Goal: Contribute content: Contribute content

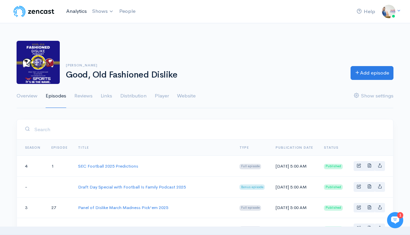
click at [80, 13] on link "Analytics" at bounding box center [76, 11] width 26 height 15
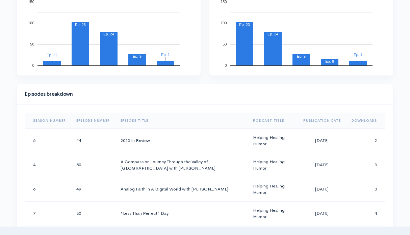
scroll to position [256, 0]
click at [361, 118] on th "Downloads" at bounding box center [365, 120] width 39 height 16
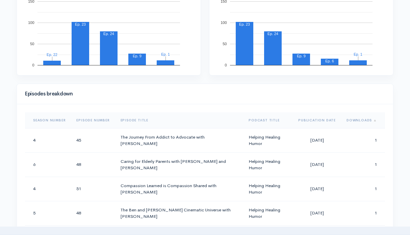
click at [361, 118] on th "Downloads" at bounding box center [363, 120] width 44 height 16
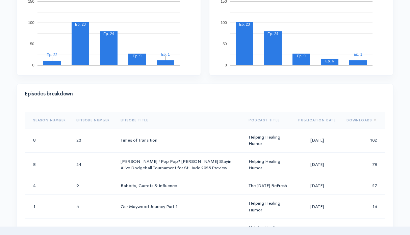
click at [361, 118] on th "Downloads" at bounding box center [363, 120] width 44 height 16
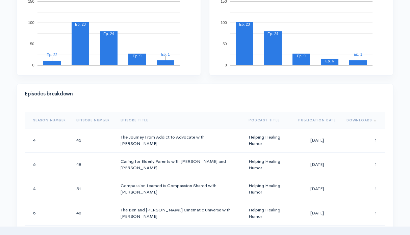
click at [347, 119] on th "Downloads" at bounding box center [363, 120] width 44 height 16
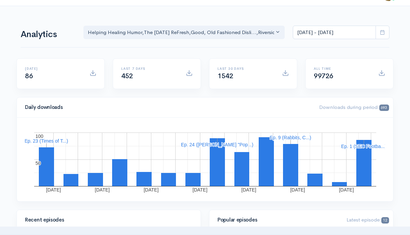
scroll to position [0, 0]
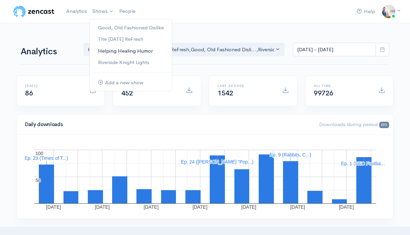
click at [112, 51] on link "Helping Healing Humor" at bounding box center [131, 51] width 82 height 12
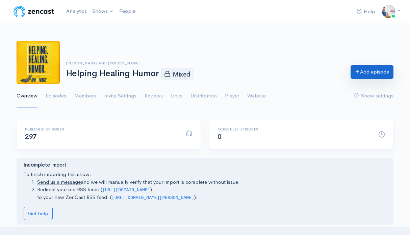
click at [371, 73] on link "Add episode" at bounding box center [371, 72] width 43 height 14
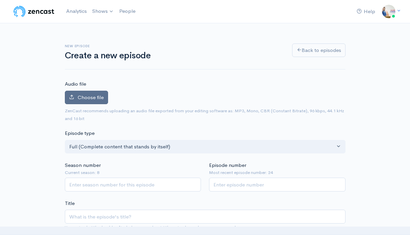
click at [91, 101] on label "Choose file" at bounding box center [86, 98] width 43 height 14
click at [0, 0] on input "Choose file" at bounding box center [0, 0] width 0 height 0
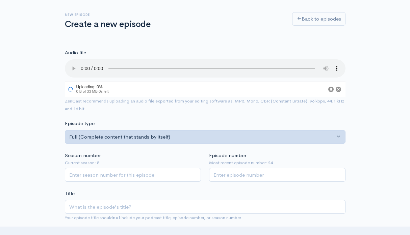
scroll to position [32, 0]
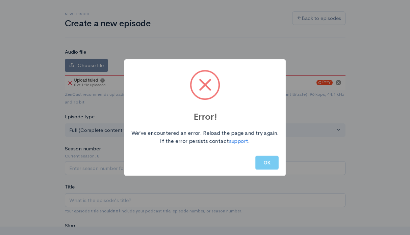
click at [267, 162] on button "OK" at bounding box center [266, 163] width 23 height 14
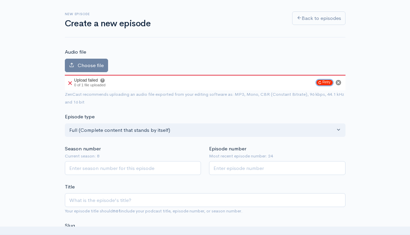
click at [327, 83] on button "Retry" at bounding box center [324, 82] width 16 height 5
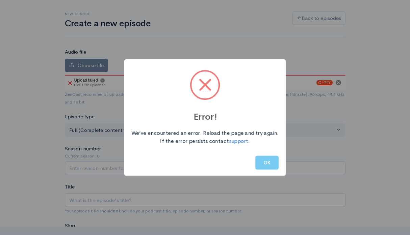
click at [265, 163] on button "OK" at bounding box center [266, 163] width 23 height 14
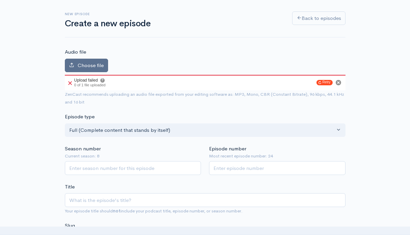
click at [95, 66] on span "Choose file" at bounding box center [91, 65] width 26 height 6
click at [0, 0] on input "Choose file" at bounding box center [0, 0] width 0 height 0
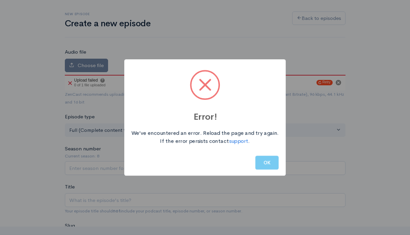
click at [272, 168] on button "OK" at bounding box center [266, 163] width 23 height 14
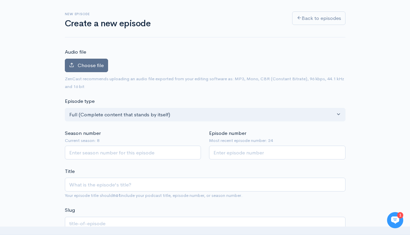
click at [94, 62] on span "Choose file" at bounding box center [91, 65] width 26 height 6
click at [0, 0] on input "Choose file" at bounding box center [0, 0] width 0 height 0
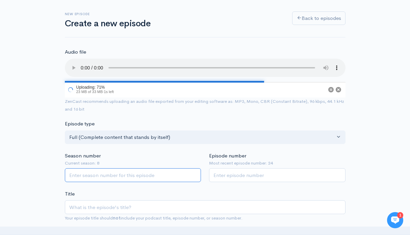
click at [150, 177] on input "Season number" at bounding box center [133, 175] width 136 height 14
type input "8"
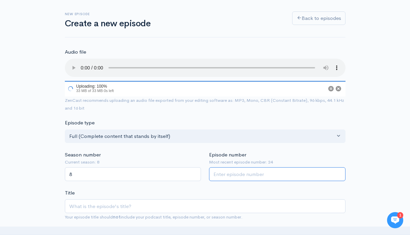
click at [235, 177] on input "Episode number" at bounding box center [277, 174] width 136 height 14
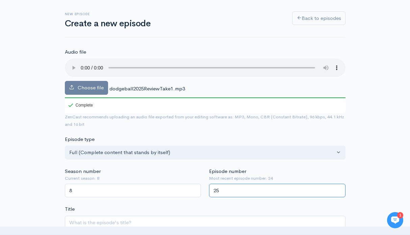
type input "25"
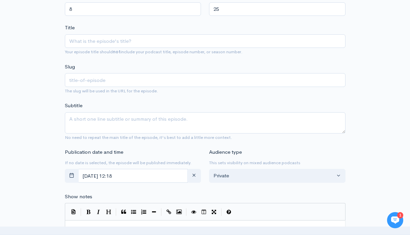
scroll to position [214, 0]
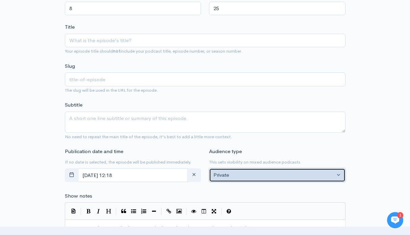
click at [282, 171] on button "Private" at bounding box center [277, 175] width 136 height 14
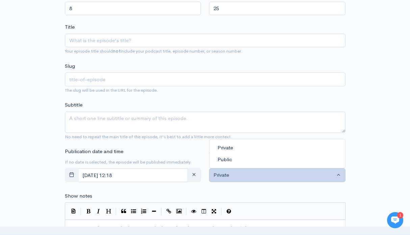
click at [242, 162] on link "Public" at bounding box center [277, 160] width 136 height 12
select select "0"
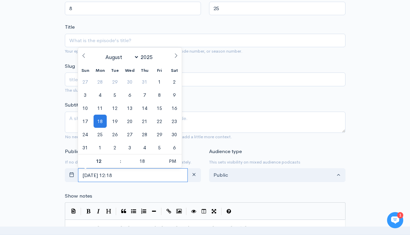
click at [144, 173] on input "August, 18 2025 12:18" at bounding box center [133, 175] width 110 height 14
click at [114, 124] on span "19" at bounding box center [114, 121] width 13 height 13
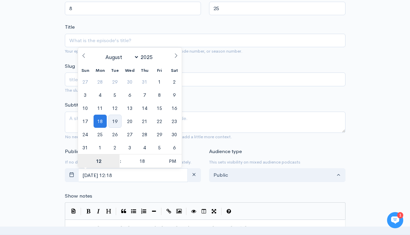
type input "August, 19 2025 12:18"
type input "5"
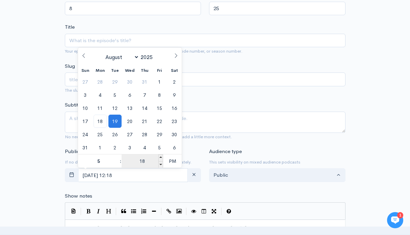
type input "August, 19 2025 17:18"
type input "05"
click at [144, 162] on input "18" at bounding box center [141, 160] width 41 height 13
type input "00"
click at [178, 160] on span "PM" at bounding box center [172, 160] width 19 height 13
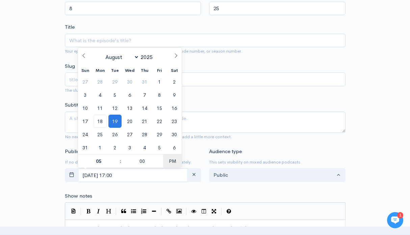
type input "August, 19 2025 05:00"
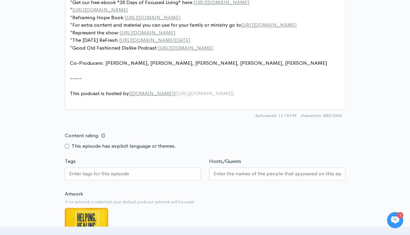
scroll to position [513, 0]
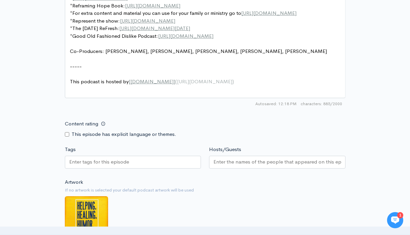
click at [221, 164] on input "Hosts/Guests" at bounding box center [277, 162] width 128 height 8
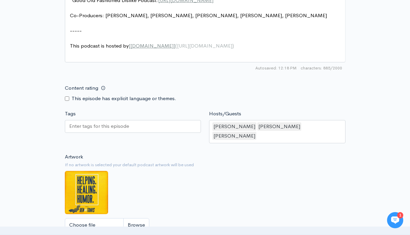
scroll to position [552, 0]
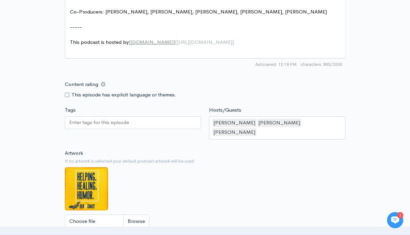
click at [89, 190] on img at bounding box center [86, 188] width 43 height 43
click at [90, 215] on input "Choose file" at bounding box center [107, 222] width 84 height 14
type input "C:\fakepath\Black Modern Talk Podcast Cover (1).png"
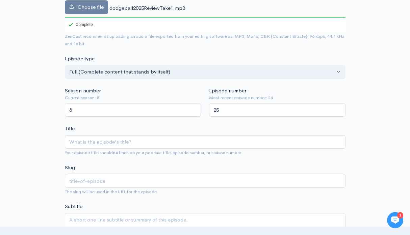
scroll to position [114, 0]
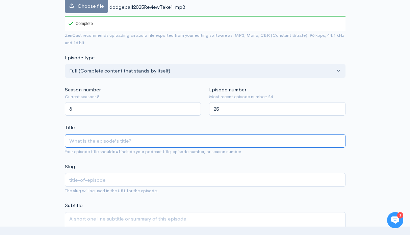
click at [180, 138] on input "Title" at bounding box center [205, 141] width 280 height 14
type input "S"
type input "s"
type input "Sta"
type input "sta"
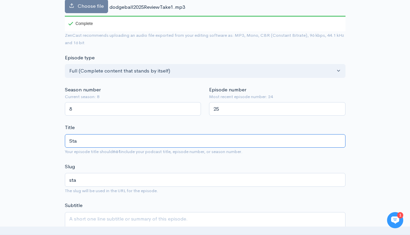
type input "Stay"
type input "stay"
type input "Stayi"
type input "stayi"
type input "Stayin"
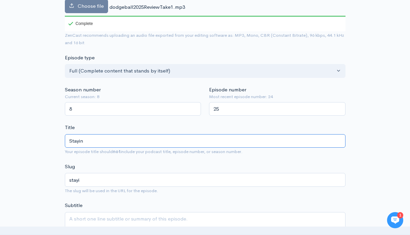
type input "stayin"
type input "Stayin A"
type input "stayin-a"
type input "Stayin Al"
type input "stayin-al"
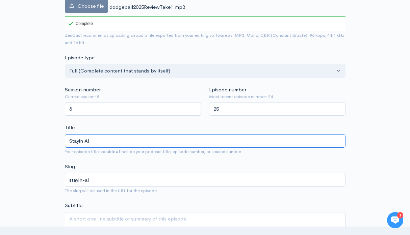
type input "Stayin Ali"
type input "stayin-ali"
type input "Stayin Alive"
type input "stayin-alive"
type input "Stayin Alive D"
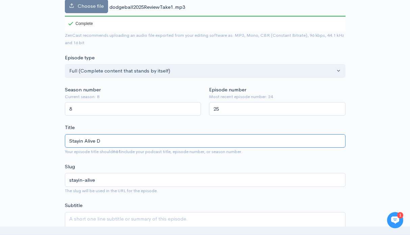
type input "stayin-alive-d"
type input "Stayin Alive Dod"
type input "stayin-alive-dod"
type input "Stayin Alive Dodg"
type input "stayin-alive-dodg"
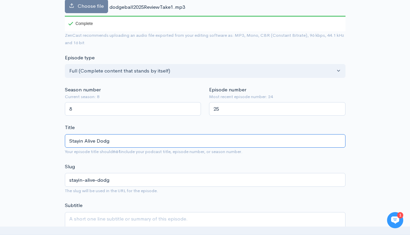
type input "Stayin Alive Dodge"
type input "stayin-alive-dodge"
type input "Stayin Alive Dodgeba"
type input "stayin-alive-dodgeba"
type input "Stayin Alive Dodgebal"
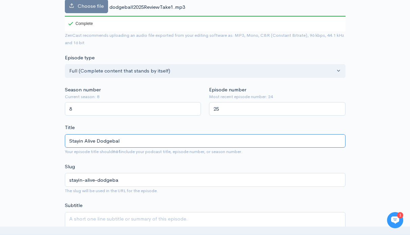
type input "stayin-alive-dodgebal"
type input "Stayin Alive Dodgeball"
type input "stayin-alive-dodgeball"
type input "Stayin Alive Dodgeball to"
type input "stayin-alive-dodgeball-t"
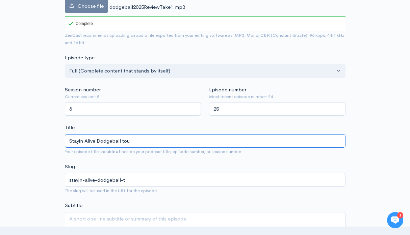
type input "Stayin Alive Dodgeball tour"
type input "stayin-alive-dodgeball-tour"
type input "Stayin Alive Dodgeball tourn"
type input "stayin-alive-dodgeball-tourn"
type input "Stayin Alive Dodgeball tour"
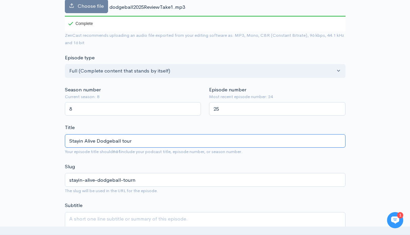
type input "stayin-alive-dodgeball-tour"
type input "Stayin Alive Dodgeball tou"
type input "stayin-alive-dodgeball-tou"
type input "Stayin Alive Dodgeball to"
type input "stayin-alive-dodgeball-to"
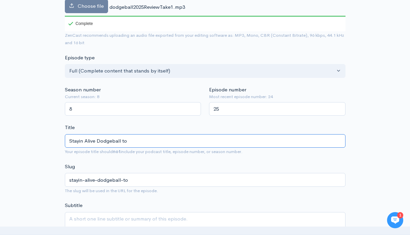
type input "Stayin Alive Dodgeball t"
type input "stayin-alive-dodgeball-t"
type input "Stayin Alive Dodgeball"
type input "stayin-alive-dodgeball"
type input "Stayin Alive Dodgeball T"
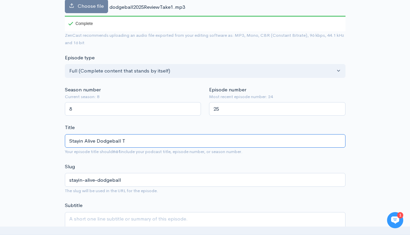
type input "stayin-alive-dodgeball-t"
type input "Stayin Alive Dodgeball To"
type input "stayin-alive-dodgeball-to"
type input "Stayin Alive Dodgeball Tou"
type input "stayin-alive-dodgeball-tou"
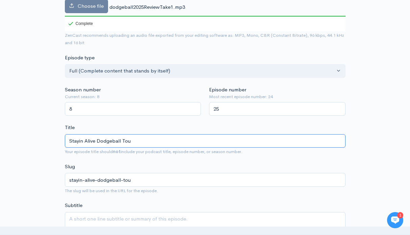
type input "Stayin Alive Dodgeball Tour"
type input "stayin-alive-dodgeball-tour"
type input "Stayin Alive Dodgeball Tourn"
type input "stayin-alive-dodgeball-tourn"
type input "Stayin Alive Dodgeball Tournam"
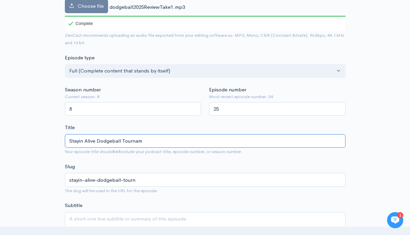
type input "stayin-alive-dodgeball-tournam"
type input "Stayin Alive Dodgeball Tournamen"
type input "stayin-alive-dodgeball-tournamen"
type input "Stayin Alive Dodgeball Tournament"
type input "stayin-alive-dodgeball-tournament"
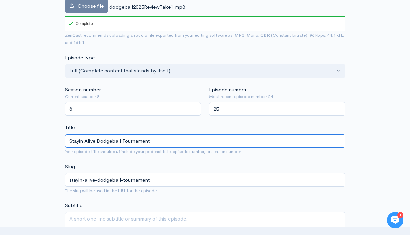
type input "Stayin Alive Dodgeball Tournament f"
type input "stayin-alive-dodgeball-tournament-f"
type input "Stayin Alive Dodgeball Tournament for"
type input "stayin-alive-dodgeball-tournament-for"
type input "Stayin Alive Dodgeball Tournament for S"
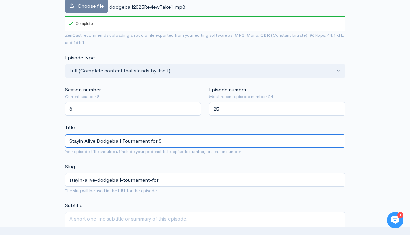
type input "stayin-alive-dodgeball-tournament-for-s"
type input "Stayin Alive Dodgeball Tournament for St"
type input "stayin-alive-dodgeball-tournament-for-st"
type input "Stayin Alive Dodgeball Tournament for St. J"
type input "stayin-alive-dodgeball-tournament-for-st-j"
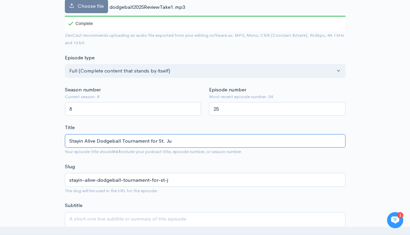
type input "Stayin Alive Dodgeball Tournament for St. Jud"
type input "stayin-alive-dodgeball-tournament-for-st-jud"
type input "Stayin Alive Dodgeball Tournament for St. Jude"
type input "stayin-alive-dodgeball-tournament-for-st-jude"
type input "Stayin Alive Dodgeball Tournament for St. Jude 2"
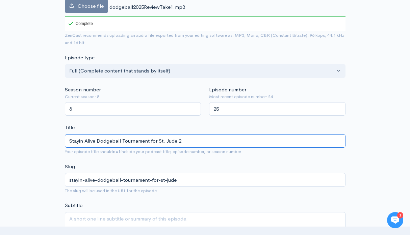
type input "stayin-alive-dodgeball-tournament-for-st-jude-2"
type input "Stayin Alive Dodgeball Tournament for St. Jude 20"
type input "stayin-alive-dodgeball-tournament-for-st-jude-20"
type input "Stayin Alive Dodgeball Tournament for St. Jude 202"
type input "stayin-alive-dodgeball-tournament-for-st-jude-202"
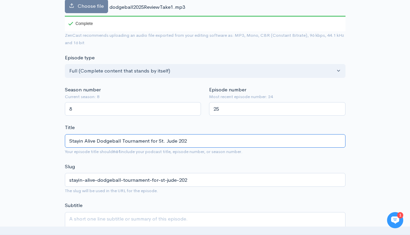
type input "Stayin Alive Dodgeball Tournament for St. Jude 2025"
type input "stayin-alive-dodgeball-tournament-for-st-jude-2025"
type input "Stayin Alive Dodgeball Tournament for St. Jude 2025 Re"
type input "stayin-alive-dodgeball-tournament-for-st-jude-2025-re"
type input "Stayin Alive Dodgeball Tournament for St. Jude 2025 Revi"
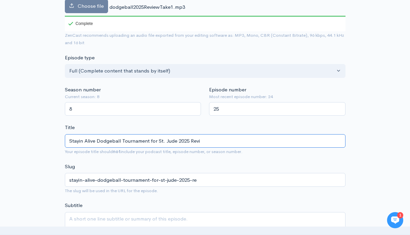
type input "stayin-alive-dodgeball-tournament-for-st-jude-2025-revi"
type input "Stayin Alive Dodgeball Tournament for St. Jude 2025 Revie"
type input "stayin-alive-dodgeball-tournament-for-st-jude-2025-revie"
type input "Stayin Alive Dodgeball Tournament for St. Jude 2025 Review"
type input "stayin-alive-dodgeball-tournament-for-st-jude-2025-review"
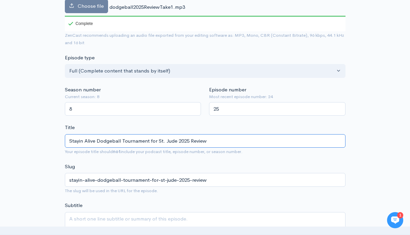
type input "Stayin Alive Dodgeball Tournament for St. Jude 2025 Review"
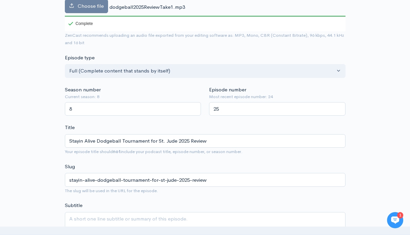
click at [242, 166] on div "Slug stayin-alive-dodgeball-tournament-for-st-jude-2025-review The slug will be…" at bounding box center [205, 179] width 280 height 32
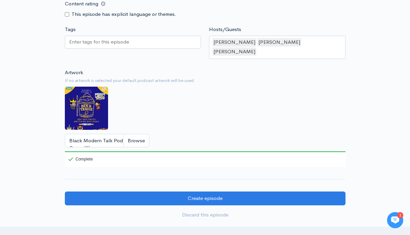
scroll to position [643, 0]
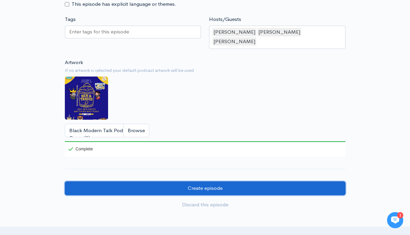
click at [232, 181] on input "Create episode" at bounding box center [205, 188] width 280 height 14
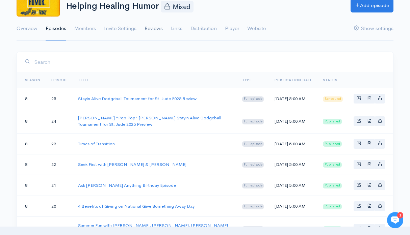
scroll to position [74, 0]
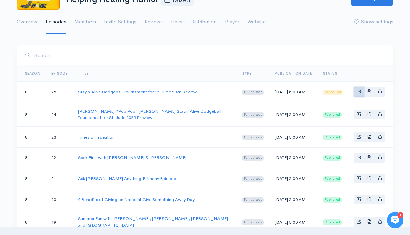
click at [355, 95] on link "Basic example" at bounding box center [358, 92] width 10 height 10
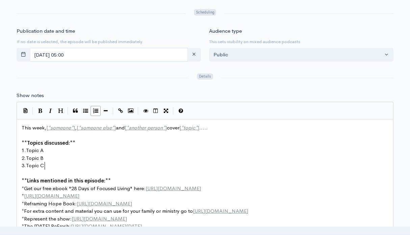
scroll to position [2, 0]
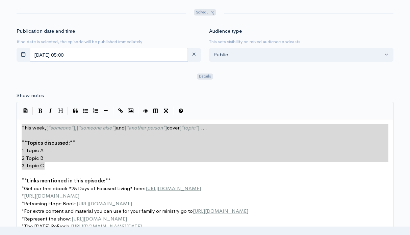
drag, startPoint x: 51, startPoint y: 168, endPoint x: 18, endPoint y: 131, distance: 49.5
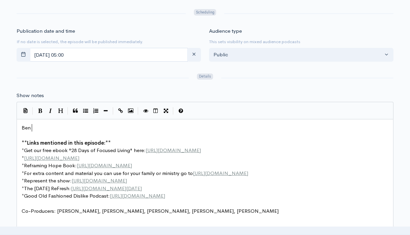
type textarea "[PERSON_NAME]"
type textarea ", Will and"
type textarea "[PERSON_NAME] & Will the Trhi"
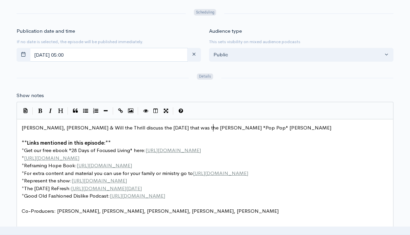
scroll to position [2, 140]
type textarea "hrill discuss the [DATE] that was the [PERSON_NAME] "Pop Pop" [PERSON_NAME] Sta…"
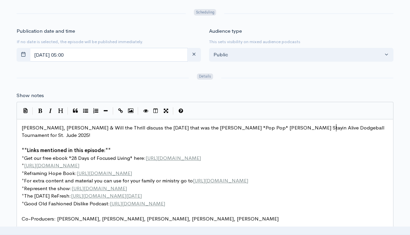
scroll to position [2, 91]
type textarea "odgeball Tournament for St. Jude 2025! The guys share s"
type textarea "the highs and lows from a"
type textarea "the best tournem"
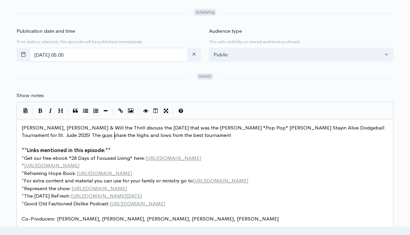
type textarea "[PERSON_NAME]!"
type textarea "year of the tournament."
click at [22, 126] on span "Ben, Travis & Will the Thrill discuss the Saturday that was the Tony "Pop Pop" …" at bounding box center [204, 131] width 364 height 14
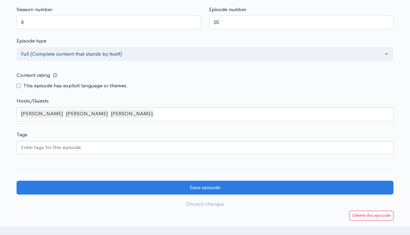
scroll to position [593, 0]
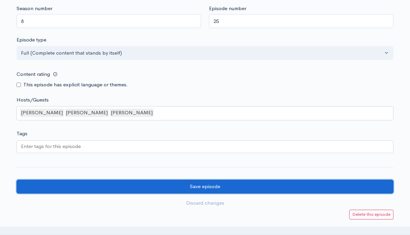
click at [50, 188] on input "Save episode" at bounding box center [205, 187] width 376 height 14
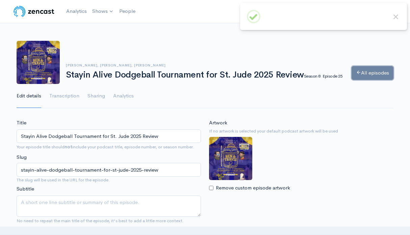
click at [368, 69] on link "All episodes" at bounding box center [372, 73] width 42 height 14
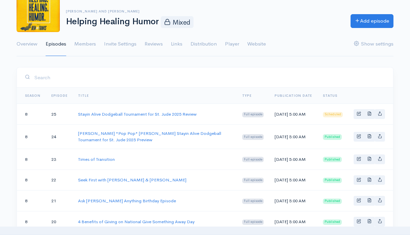
scroll to position [56, 0]
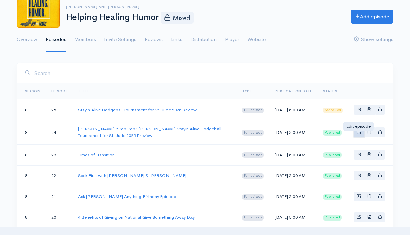
click at [358, 134] on span "Basic example" at bounding box center [358, 132] width 4 height 4
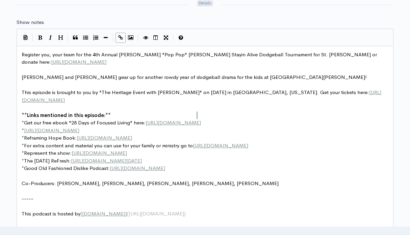
scroll to position [2, 0]
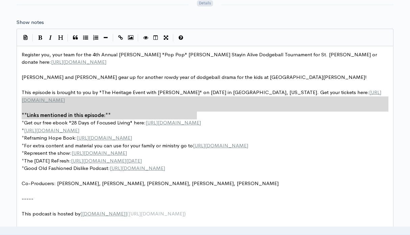
type textarea "This episode is brought to you by "The Heritage Event with Nate Oats" on August…"
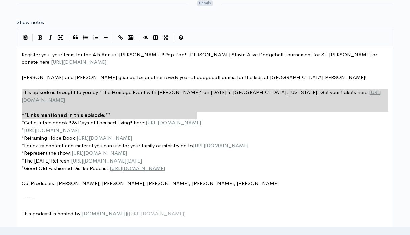
drag, startPoint x: 203, startPoint y: 114, endPoint x: 7, endPoint y: 93, distance: 196.8
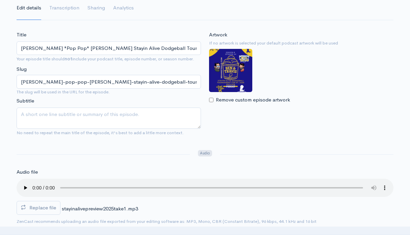
scroll to position [0, 0]
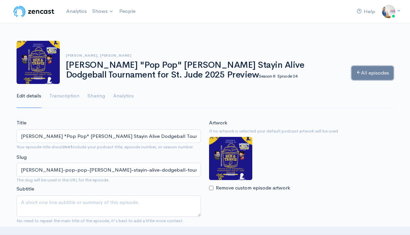
click at [356, 70] on icon at bounding box center [358, 72] width 5 height 5
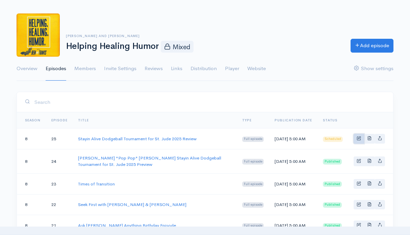
click at [358, 143] on link "Basic example" at bounding box center [358, 139] width 10 height 10
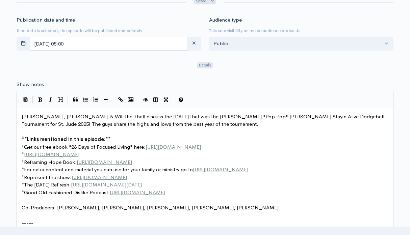
click at [22, 118] on span "[PERSON_NAME], [PERSON_NAME] & Will the Thrill discuss the [DATE] that was the …" at bounding box center [204, 120] width 364 height 14
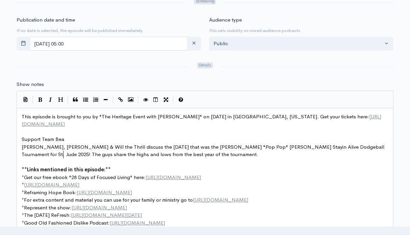
type textarea "Support Team Bean"
type textarea "n and Traivs"
type textarea "vis for St. Jude:"
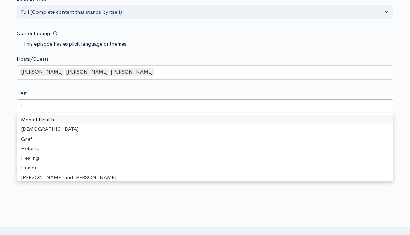
click at [178, 108] on div at bounding box center [205, 106] width 376 height 13
click at [180, 93] on div "Tags Mental Health Christian Grief Helping Healing Humor Ben and Travis BATify …" at bounding box center [205, 101] width 376 height 25
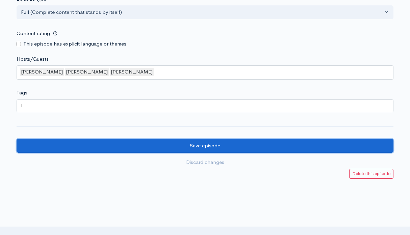
click at [179, 144] on input "Save episode" at bounding box center [205, 146] width 376 height 14
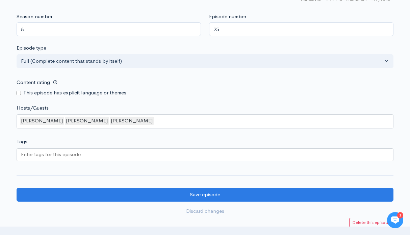
scroll to position [631, 0]
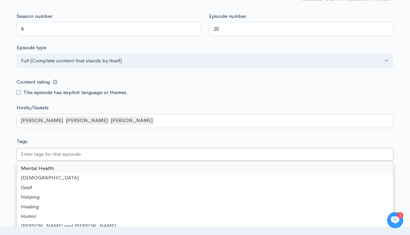
click at [177, 149] on div at bounding box center [205, 154] width 376 height 13
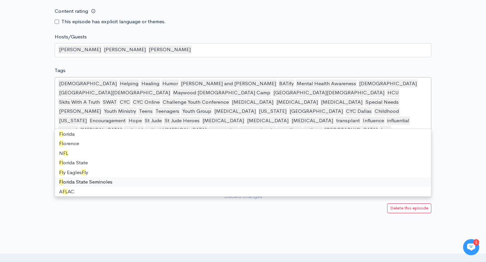
scroll to position [0, 0]
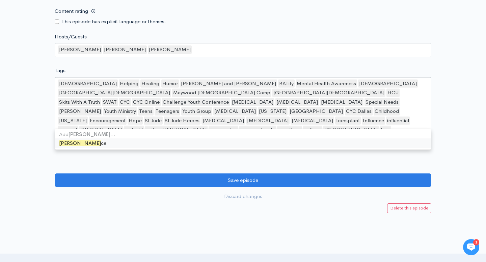
type input "[GEOGRAPHIC_DATA]"
type input "Dothan"
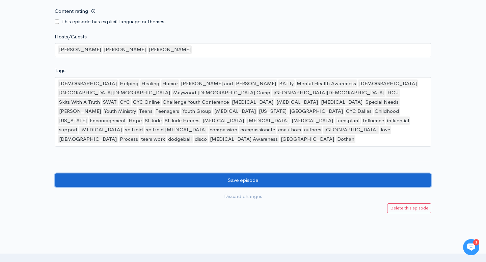
click at [128, 174] on input "Save episode" at bounding box center [243, 181] width 376 height 14
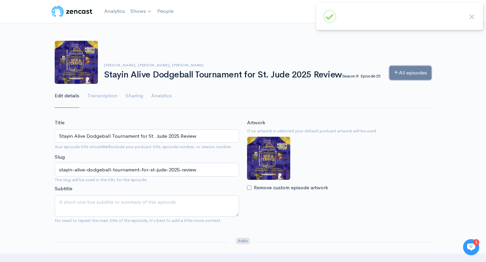
click at [396, 79] on link "All episodes" at bounding box center [410, 73] width 42 height 14
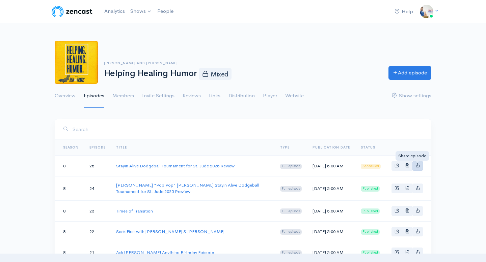
click at [417, 171] on link "Basic example" at bounding box center [417, 166] width 10 height 10
type input "[URL][DOMAIN_NAME][PERSON_NAME]"
type input "<iframe src='[URL][DOMAIN_NAME]' width='100%' height='190' frameborder='0' scro…"
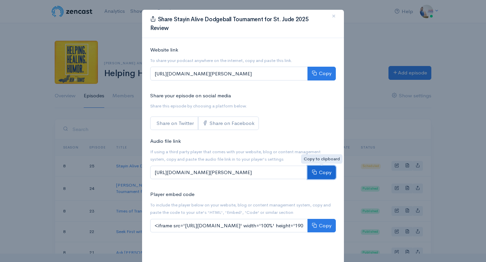
click at [328, 175] on button "Copy" at bounding box center [321, 173] width 28 height 14
click at [334, 16] on span "×" at bounding box center [334, 16] width 4 height 10
